Goal: Navigation & Orientation: Understand site structure

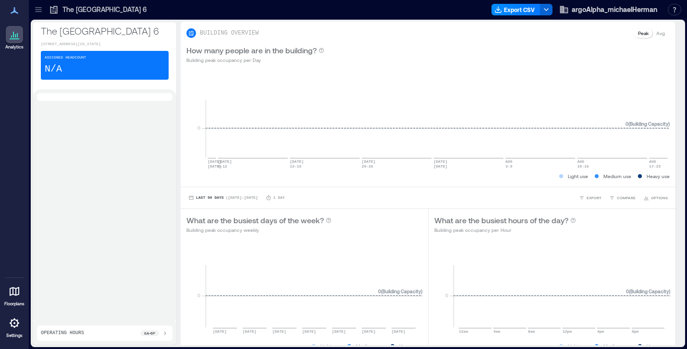
click at [13, 323] on icon at bounding box center [15, 324] width 12 height 12
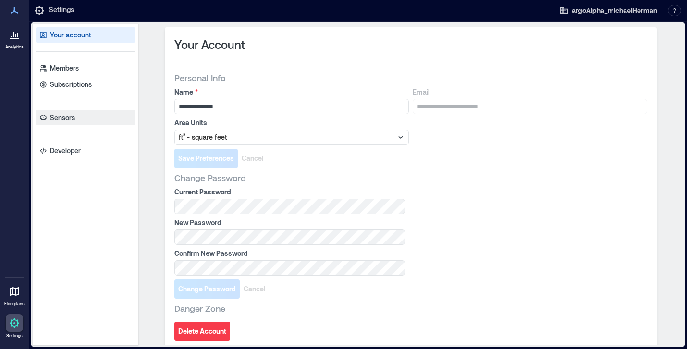
click at [61, 117] on p "Sensors" at bounding box center [62, 118] width 25 height 10
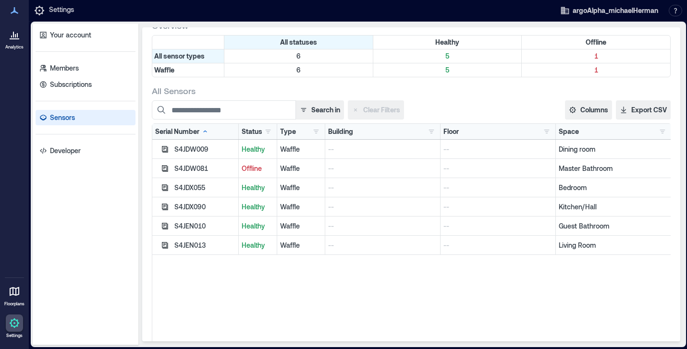
scroll to position [51, 0]
click at [165, 188] on icon "button" at bounding box center [165, 189] width 8 height 8
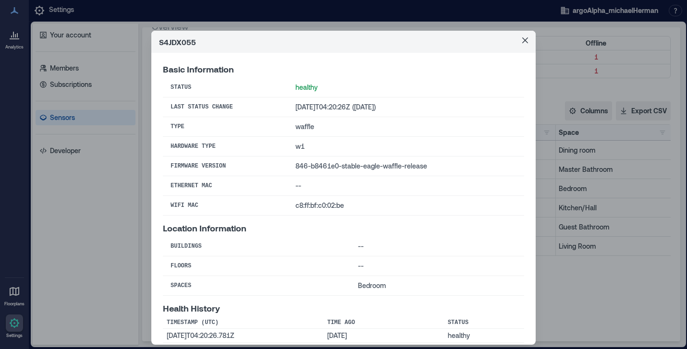
scroll to position [23, 0]
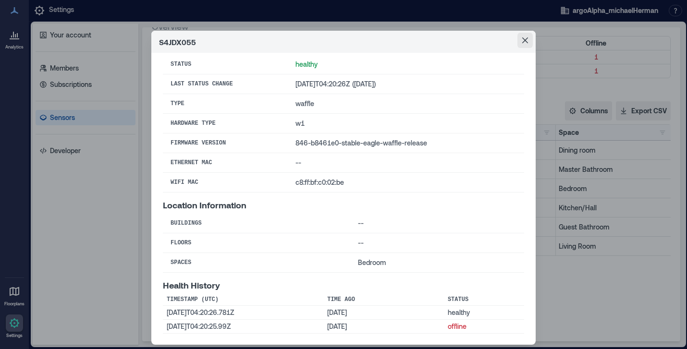
click at [523, 41] on icon "Close" at bounding box center [525, 40] width 6 height 6
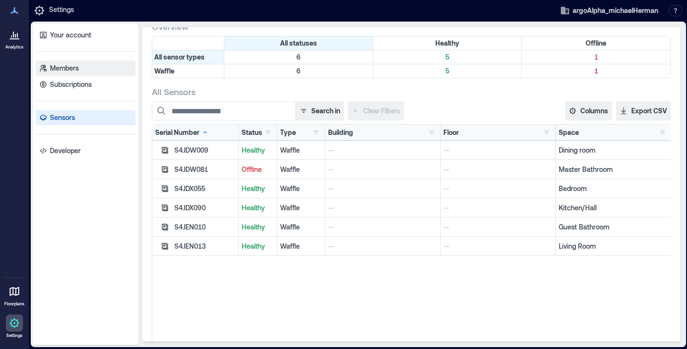
click at [70, 68] on p "Members" at bounding box center [64, 68] width 29 height 10
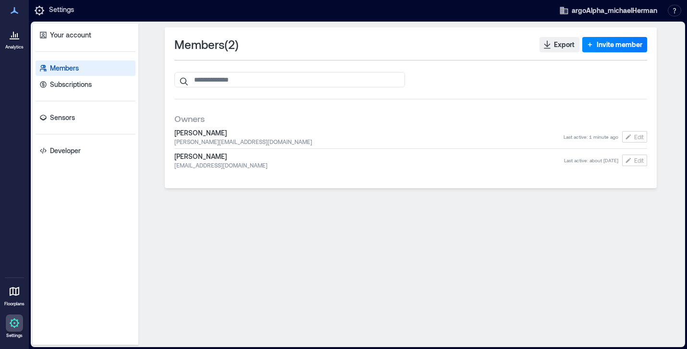
click at [190, 159] on span "[PERSON_NAME]" at bounding box center [369, 157] width 390 height 10
click at [200, 130] on span "[PERSON_NAME]" at bounding box center [368, 133] width 389 height 10
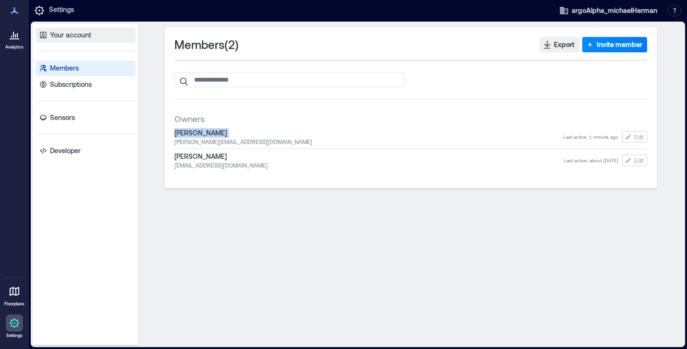
click at [62, 35] on p "Your account" at bounding box center [70, 35] width 41 height 10
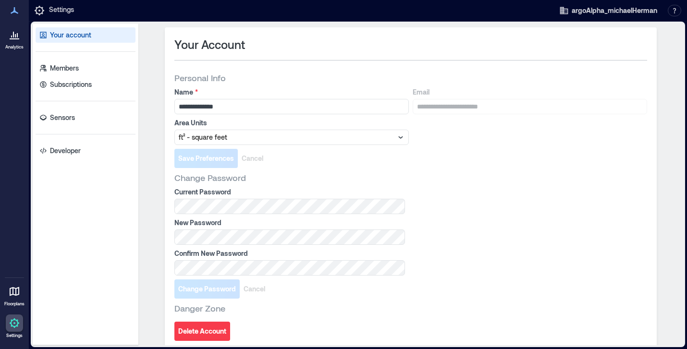
click at [16, 35] on icon at bounding box center [15, 35] width 12 height 12
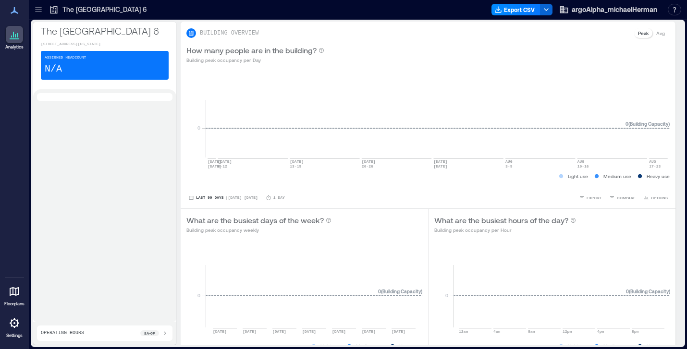
click at [105, 71] on div "Assigned Headcount N/A" at bounding box center [105, 65] width 128 height 29
click at [82, 44] on p "[STREET_ADDRESS][US_STATE]" at bounding box center [105, 44] width 128 height 6
click at [39, 9] on icon at bounding box center [39, 10] width 10 height 10
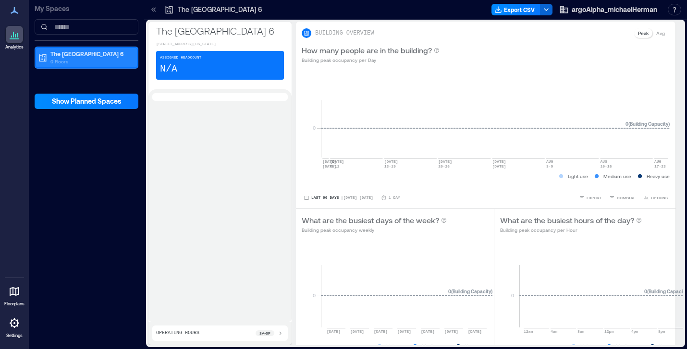
click at [61, 55] on p "The [GEOGRAPHIC_DATA] 6" at bounding box center [90, 54] width 81 height 8
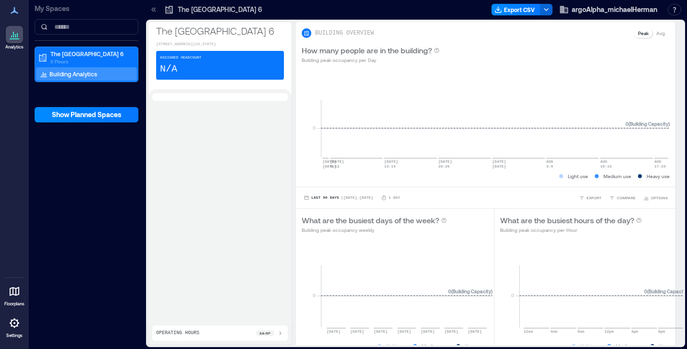
click at [62, 74] on p "Building Analytics" at bounding box center [74, 74] width 48 height 8
click at [154, 8] on icon at bounding box center [154, 9] width 2 height 4
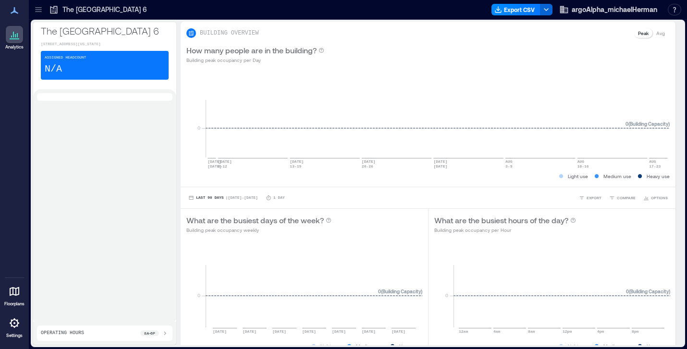
click at [16, 11] on icon at bounding box center [15, 11] width 12 height 12
click at [12, 38] on icon at bounding box center [15, 35] width 12 height 12
click at [13, 12] on icon at bounding box center [15, 10] width 8 height 7
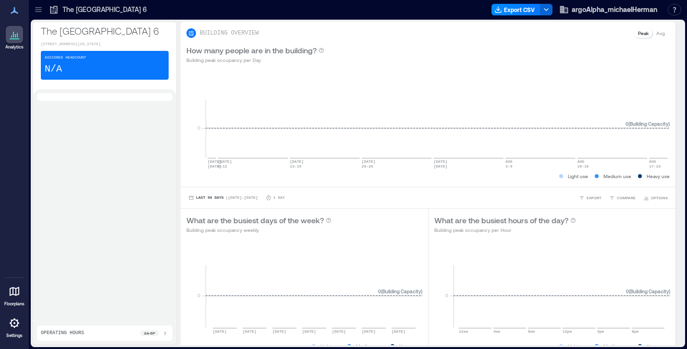
click at [13, 288] on icon at bounding box center [15, 291] width 10 height 9
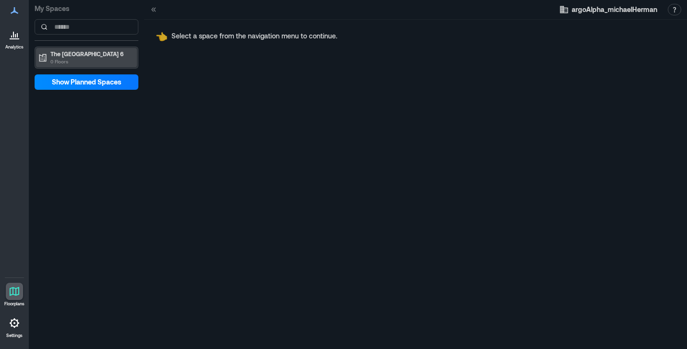
click at [80, 56] on p "The [GEOGRAPHIC_DATA] 6" at bounding box center [90, 54] width 81 height 8
click at [15, 10] on icon at bounding box center [15, 10] width 8 height 7
click at [13, 37] on icon at bounding box center [13, 35] width 1 height 6
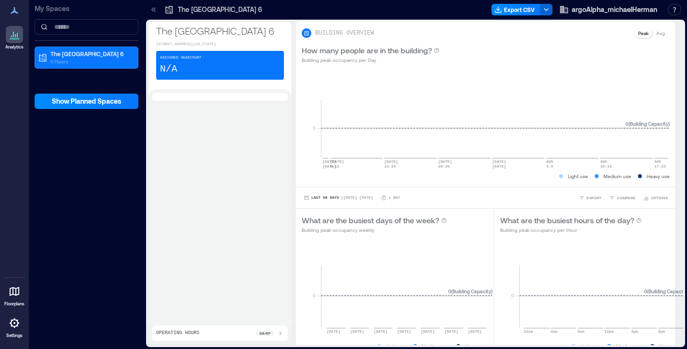
click at [14, 323] on icon at bounding box center [14, 324] width 2 height 2
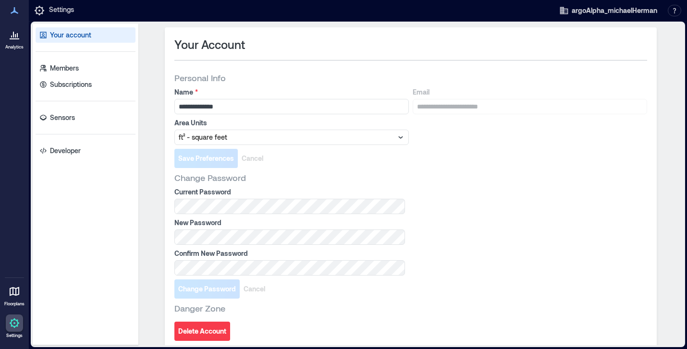
click at [17, 33] on icon at bounding box center [17, 35] width 1 height 4
